Goal: Task Accomplishment & Management: Complete application form

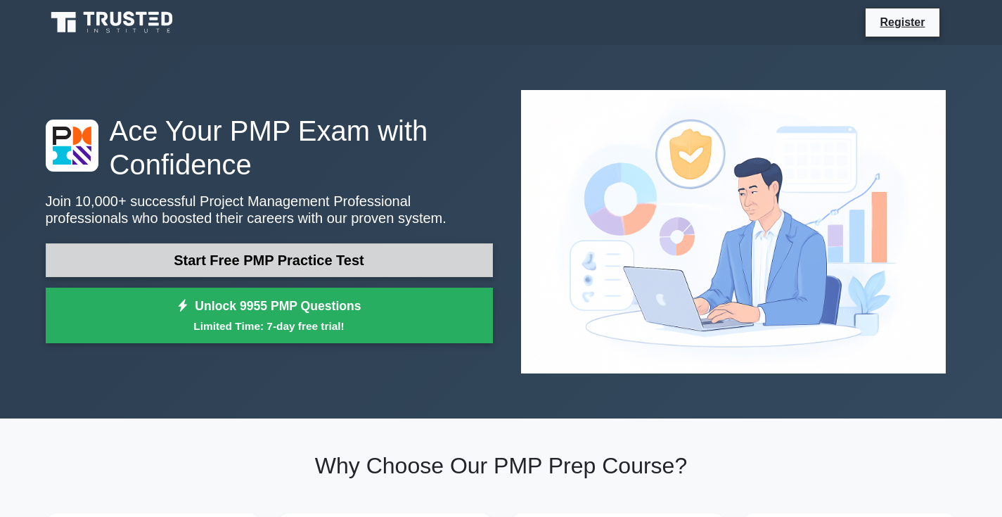
click at [295, 243] on link "Start Free PMP Practice Test" at bounding box center [269, 260] width 447 height 34
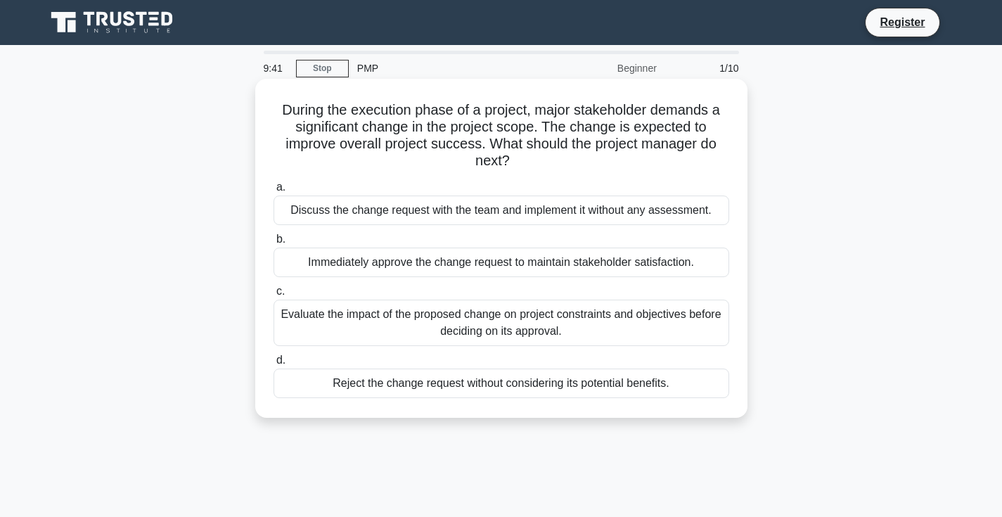
click at [496, 318] on div "Evaluate the impact of the proposed change on project constraints and objective…" at bounding box center [502, 323] width 456 height 46
click at [274, 296] on input "c. Evaluate the impact of the proposed change on project constraints and object…" at bounding box center [274, 291] width 0 height 9
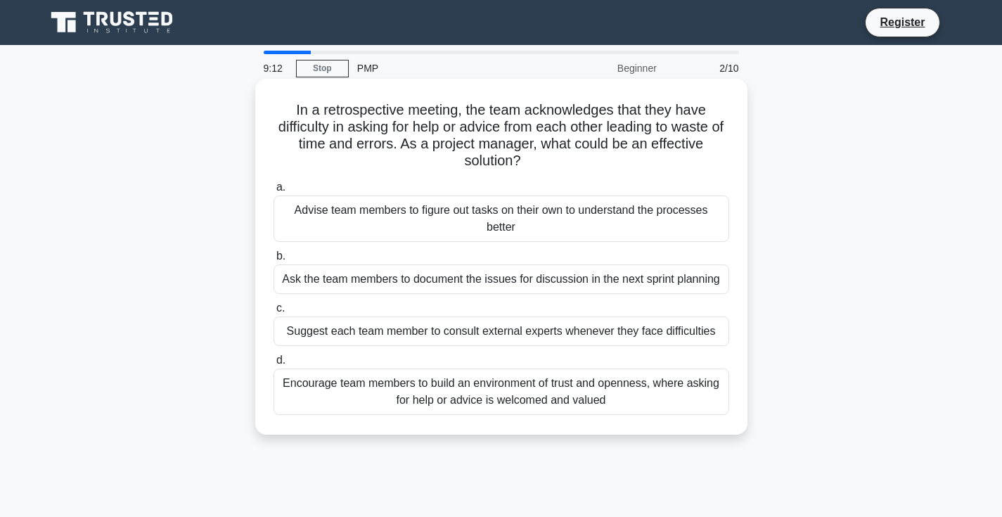
click at [554, 397] on div "Encourage team members to build an environment of trust and openness, where ask…" at bounding box center [502, 392] width 456 height 46
click at [274, 365] on input "d. Encourage team members to build an environment of trust and openness, where …" at bounding box center [274, 360] width 0 height 9
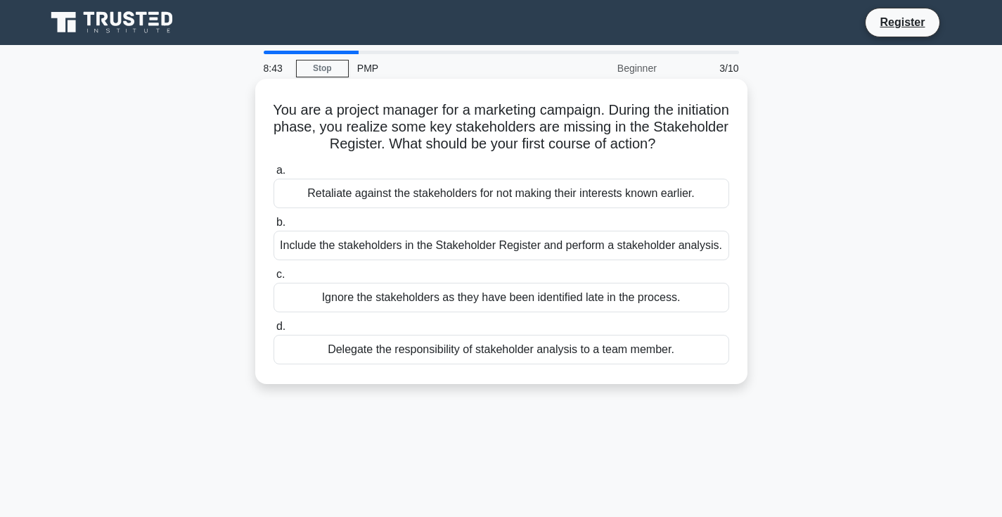
click at [476, 247] on div "Include the stakeholders in the Stakeholder Register and perform a stakeholder …" at bounding box center [502, 246] width 456 height 30
click at [274, 227] on input "b. Include the stakeholders in the Stakeholder Register and perform a stakehold…" at bounding box center [274, 222] width 0 height 9
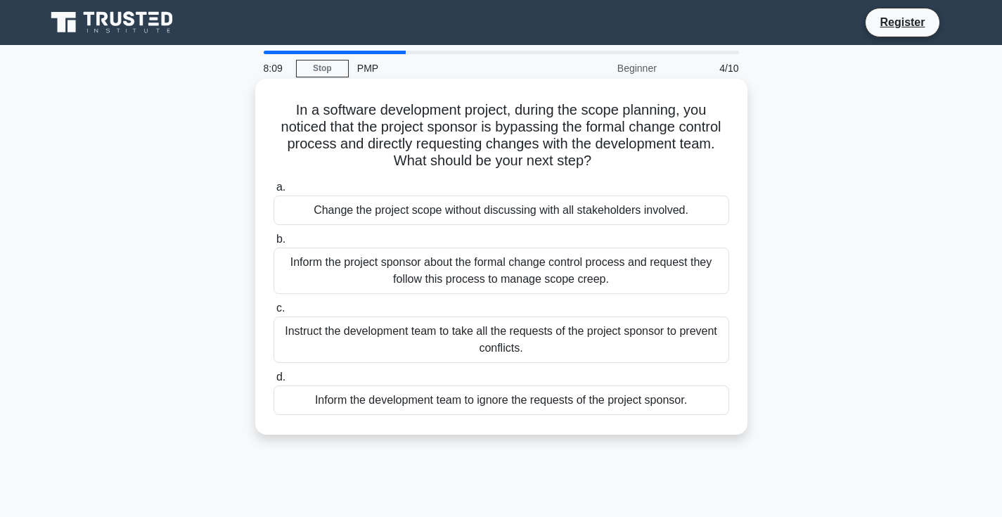
click at [647, 276] on div "Inform the project sponsor about the formal change control process and request …" at bounding box center [502, 271] width 456 height 46
click at [274, 244] on input "b. Inform the project sponsor about the formal change control process and reque…" at bounding box center [274, 239] width 0 height 9
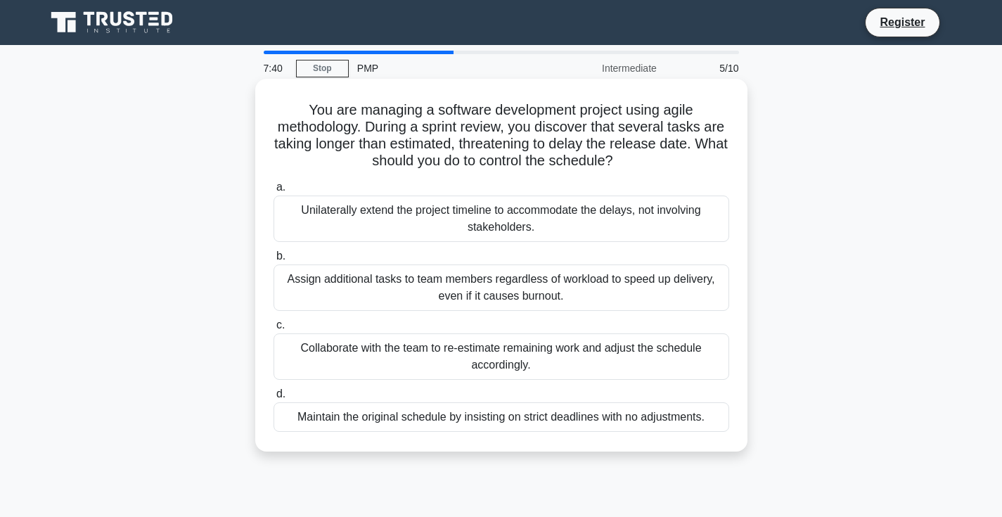
click at [599, 357] on div "Collaborate with the team to re-estimate remaining work and adjust the schedule…" at bounding box center [502, 356] width 456 height 46
click at [274, 330] on input "c. Collaborate with the team to re-estimate remaining work and adjust the sched…" at bounding box center [274, 325] width 0 height 9
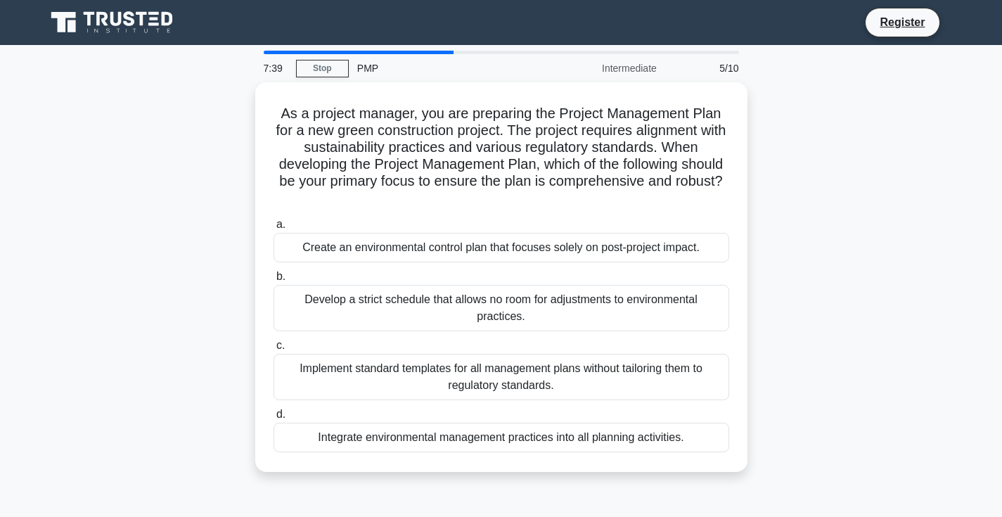
click at [599, 357] on div "Implement standard templates for all management plans without tailoring them to…" at bounding box center [502, 377] width 456 height 46
click at [274, 350] on input "c. Implement standard templates for all management plans without tailoring them…" at bounding box center [274, 345] width 0 height 9
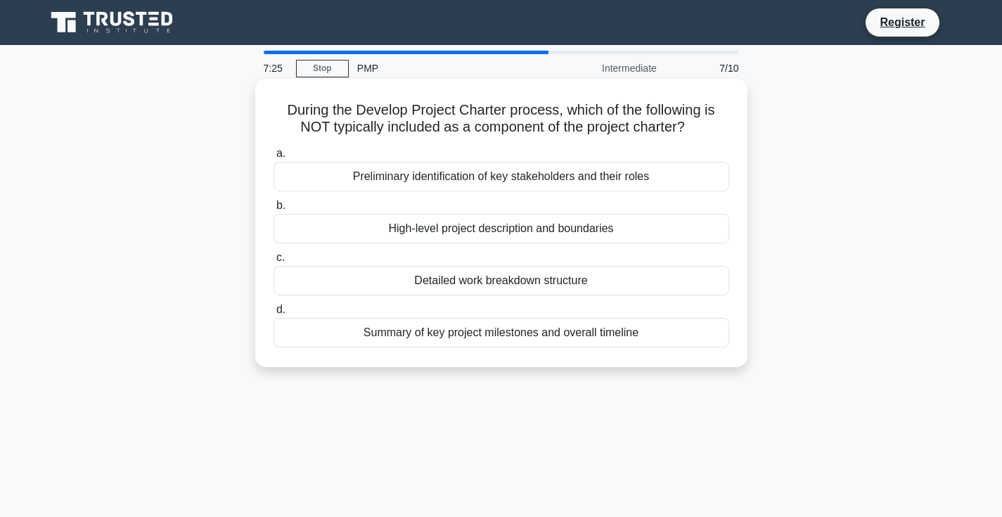
click at [373, 185] on div "Preliminary identification of key stakeholders and their roles" at bounding box center [502, 177] width 456 height 30
click at [274, 158] on input "a. Preliminary identification of key stakeholders and their roles" at bounding box center [274, 153] width 0 height 9
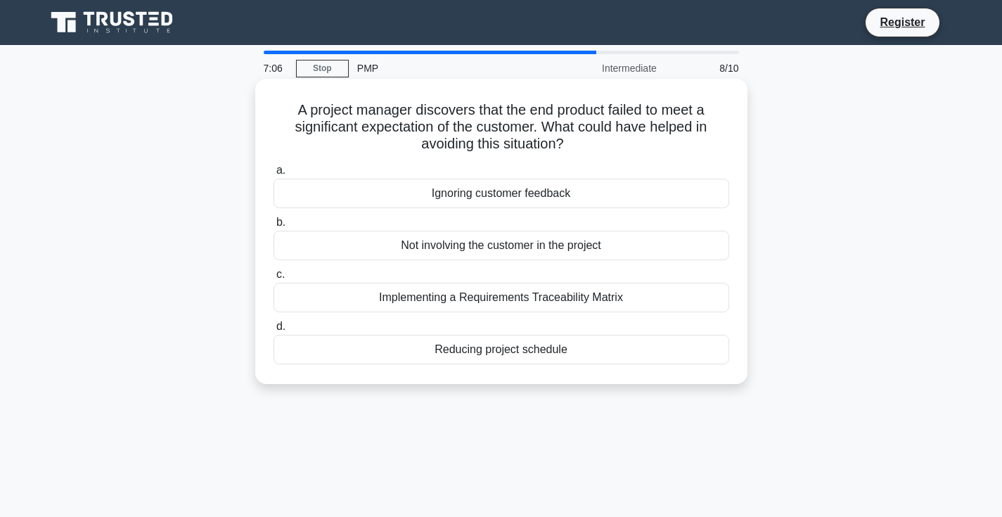
click at [460, 303] on div "Implementing a Requirements Traceability Matrix" at bounding box center [502, 298] width 456 height 30
click at [274, 279] on input "c. Implementing a Requirements Traceability Matrix" at bounding box center [274, 274] width 0 height 9
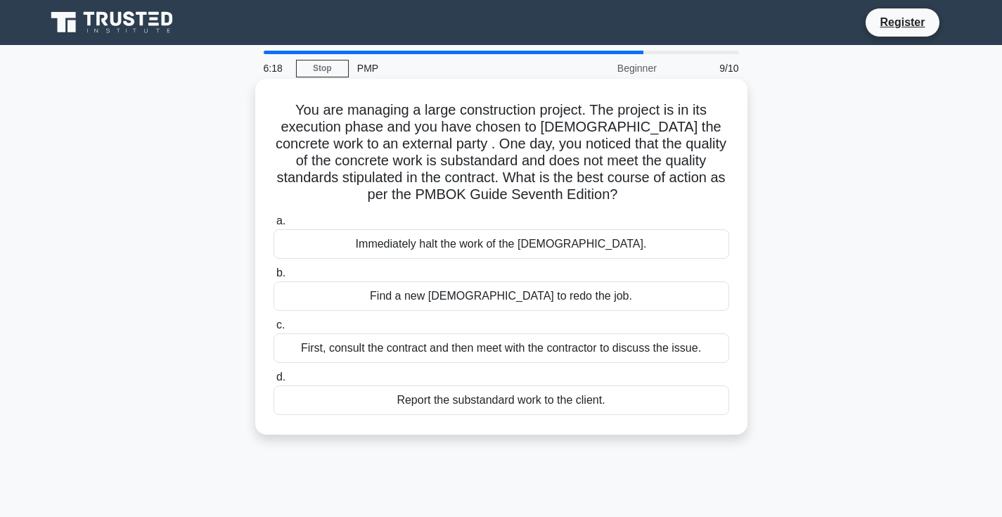
click at [562, 244] on div "Immediately halt the work of the [DEMOGRAPHIC_DATA]." at bounding box center [502, 244] width 456 height 30
click at [274, 226] on input "a. Immediately halt the work of the contractor." at bounding box center [274, 221] width 0 height 9
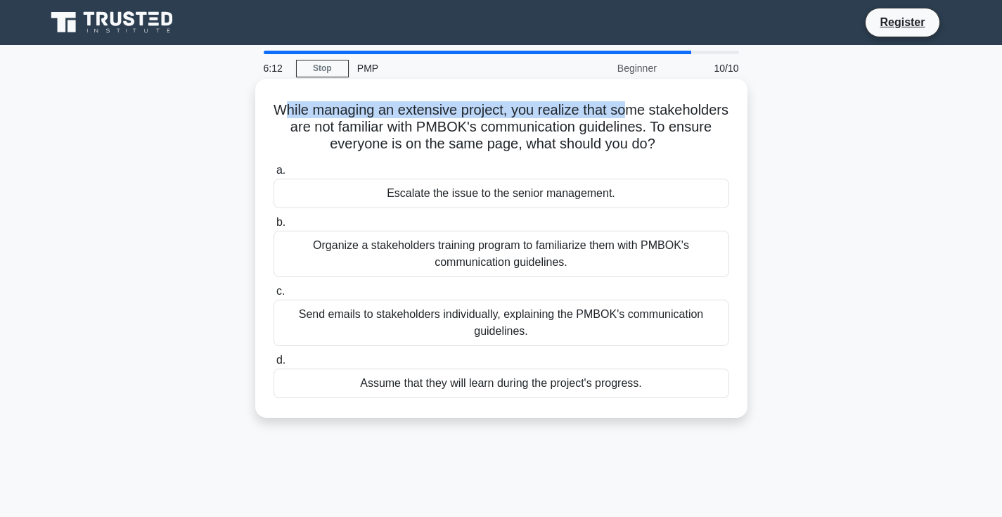
drag, startPoint x: 282, startPoint y: 105, endPoint x: 628, endPoint y: 104, distance: 345.4
click at [628, 104] on h5 "While managing an extensive project, you realize that some stakeholders are not…" at bounding box center [501, 127] width 459 height 52
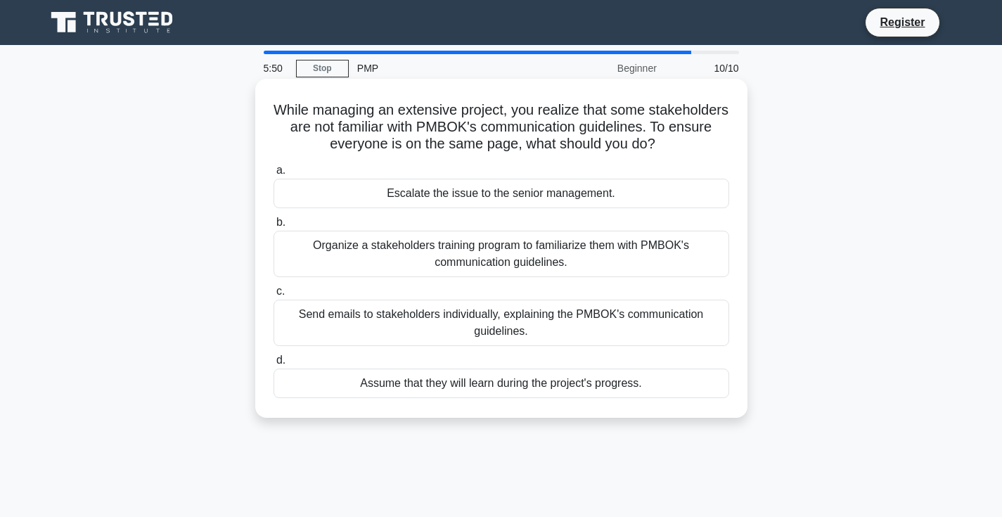
click at [509, 255] on div "Organize a stakeholders training program to familiarize them with PMBOK's commu…" at bounding box center [502, 254] width 456 height 46
click at [274, 227] on input "b. Organize a stakeholders training program to familiarize them with PMBOK's co…" at bounding box center [274, 222] width 0 height 9
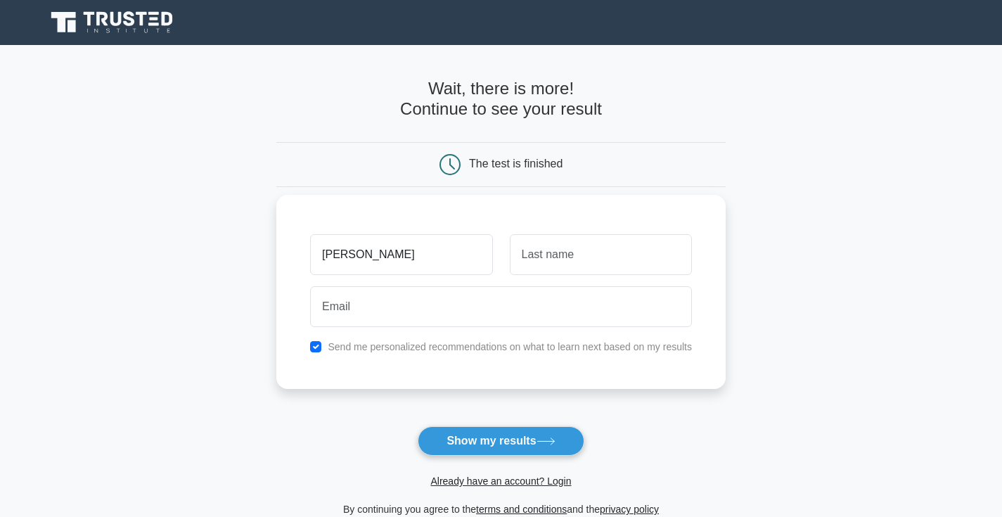
type input "[PERSON_NAME]"
type input "Ba"
type input "Joe"
type input "B"
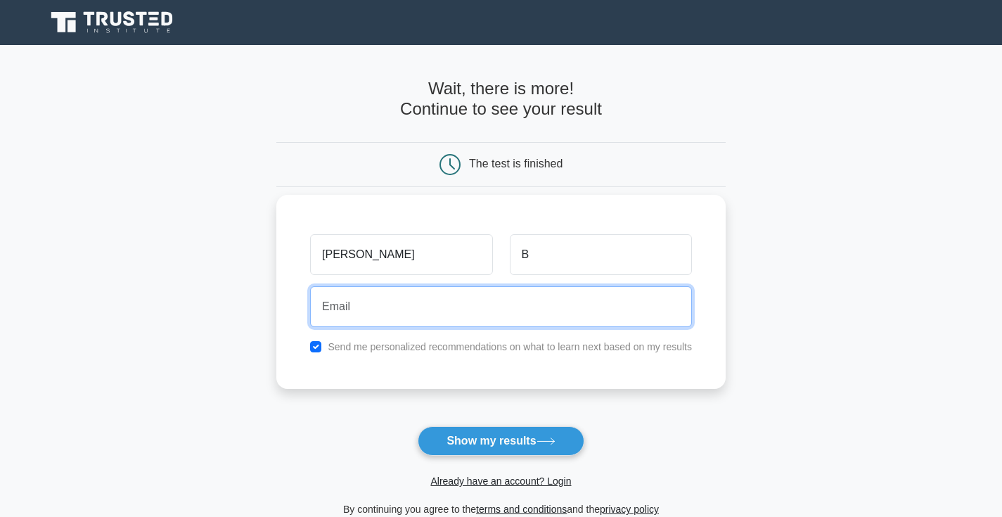
type input "u"
click at [439, 308] on input "omr.abubaker@gmail.com" at bounding box center [501, 306] width 382 height 41
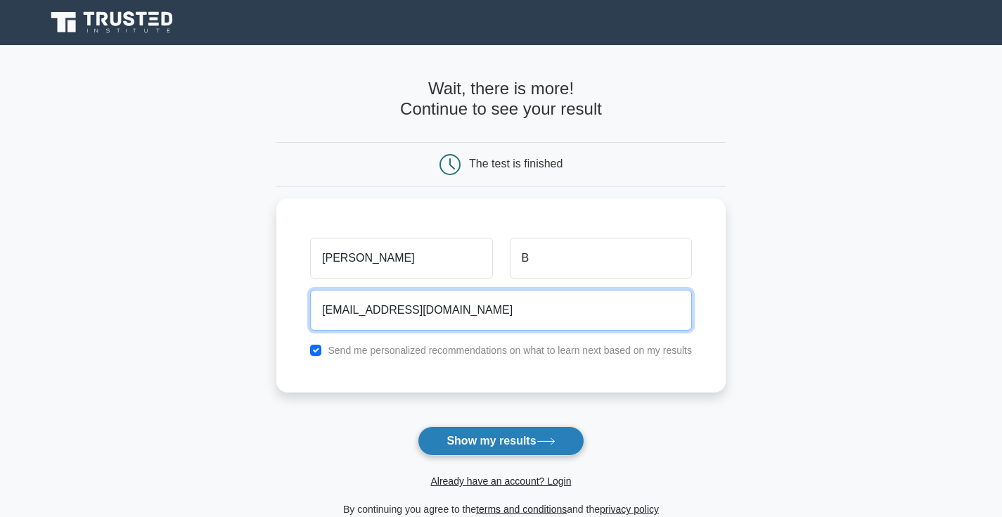
type input "job@yopmail.com"
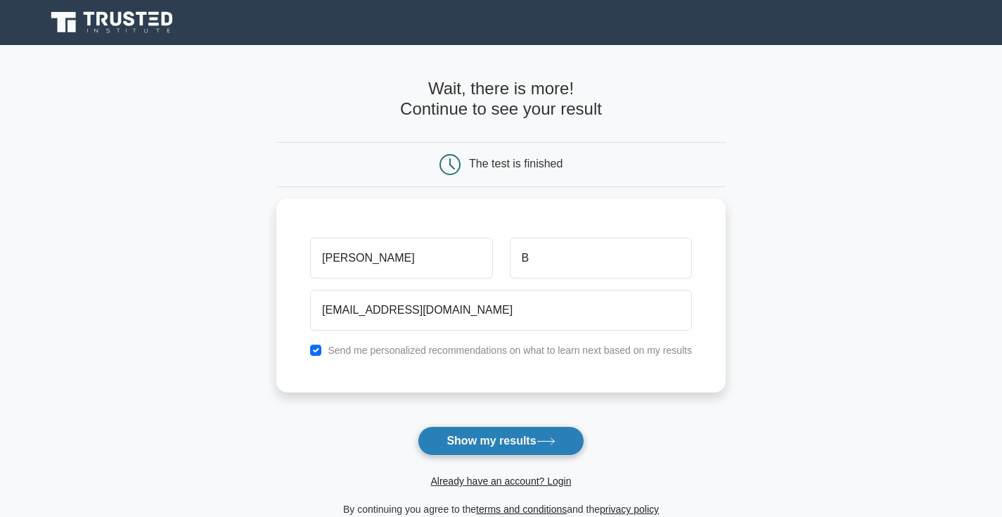
click at [460, 442] on button "Show my results" at bounding box center [501, 441] width 166 height 30
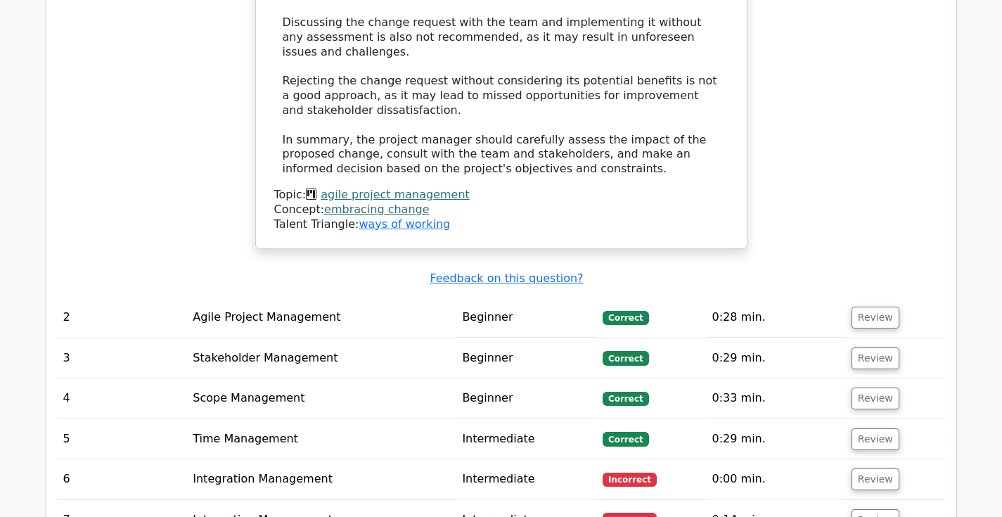
scroll to position [1907, 0]
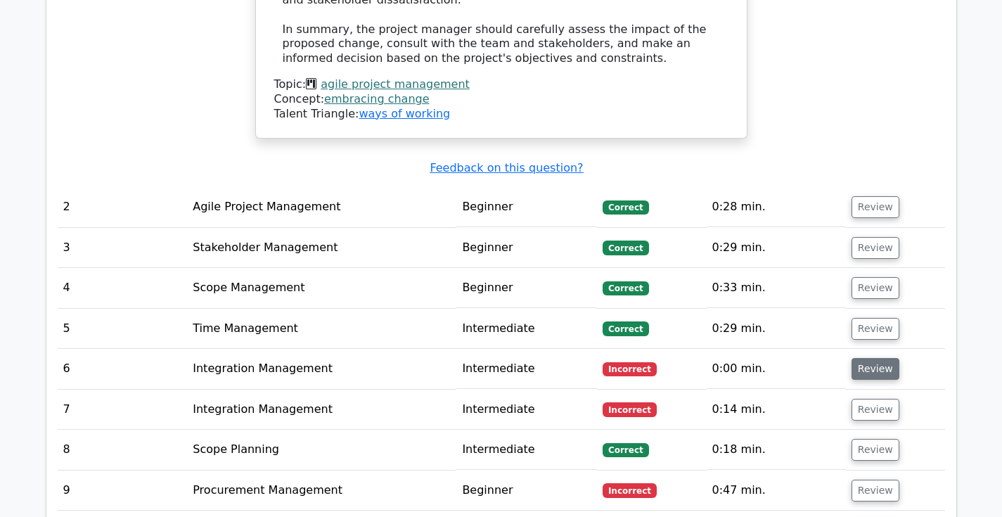
click at [852, 358] on button "Review" at bounding box center [876, 369] width 48 height 22
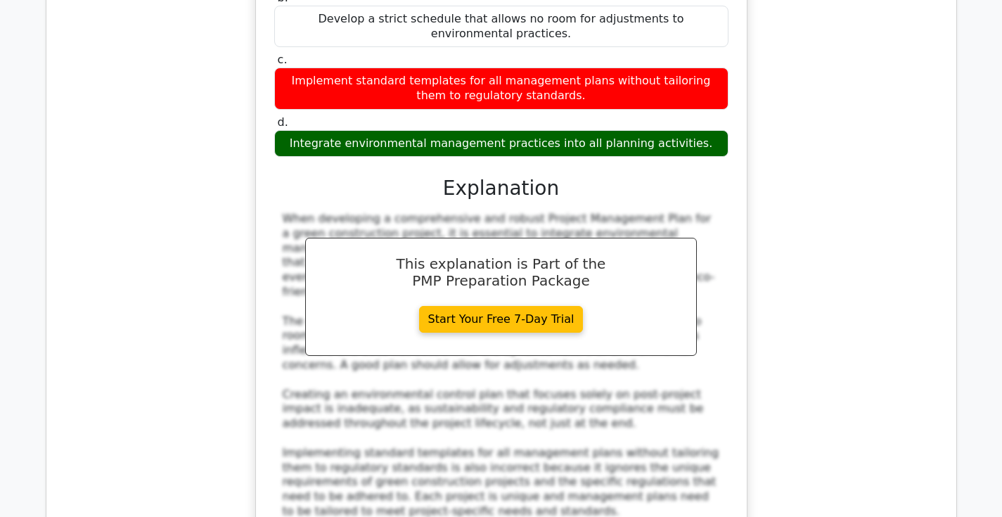
scroll to position [2766, 0]
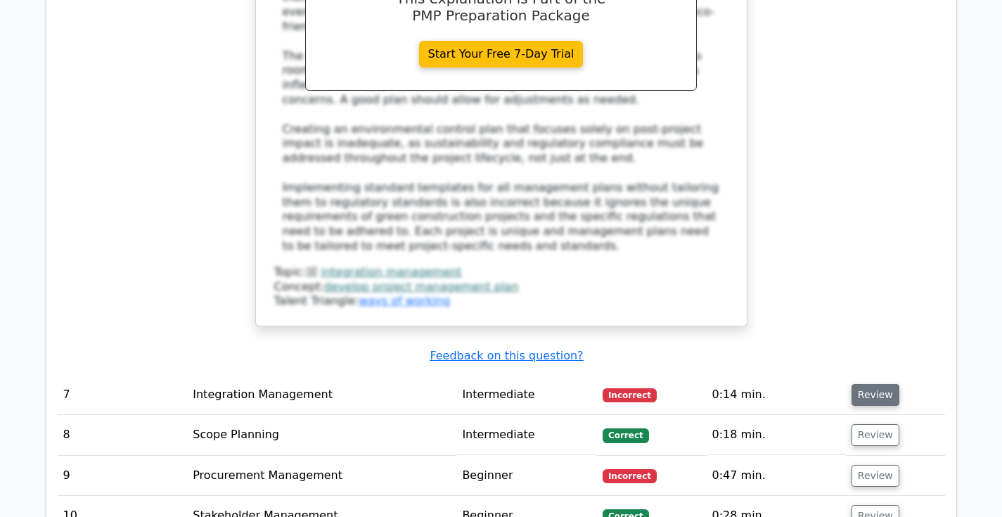
click at [853, 384] on button "Review" at bounding box center [876, 395] width 48 height 22
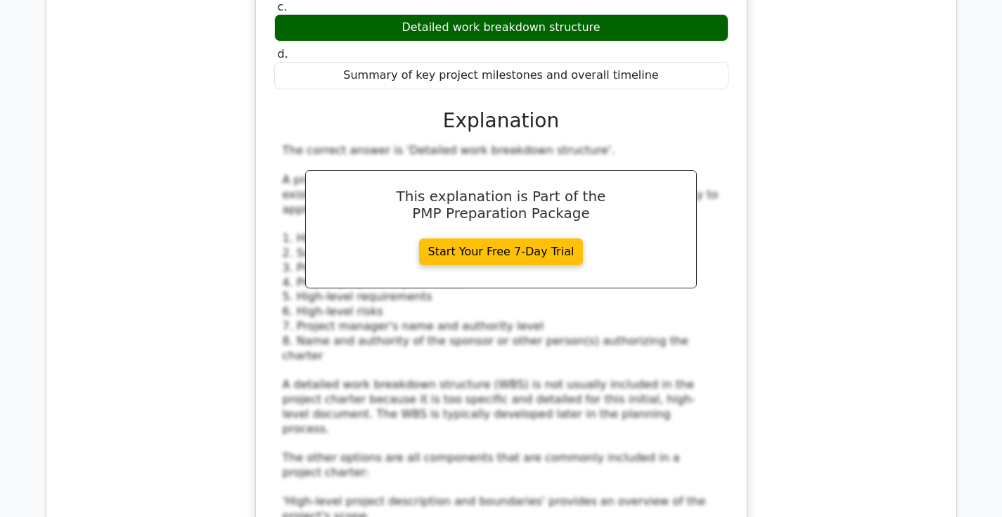
scroll to position [3846, 0]
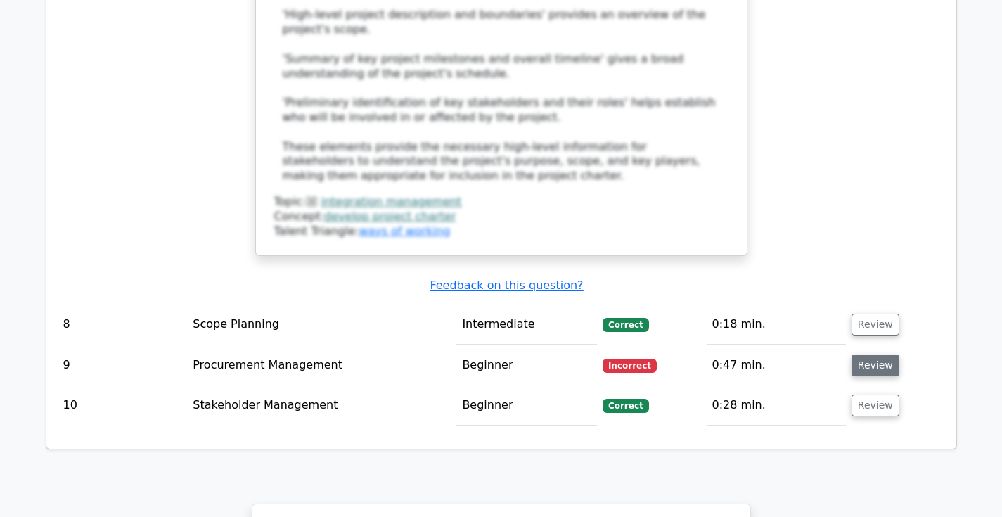
click at [869, 355] on button "Review" at bounding box center [876, 366] width 48 height 22
